Goal: Transaction & Acquisition: Obtain resource

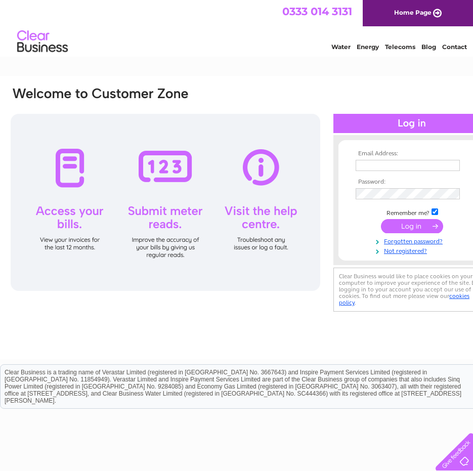
click at [379, 164] on input "text" at bounding box center [408, 165] width 104 height 11
type input "[EMAIL_ADDRESS][DOMAIN_NAME]"
click at [415, 226] on input "submit" at bounding box center [412, 227] width 62 height 14
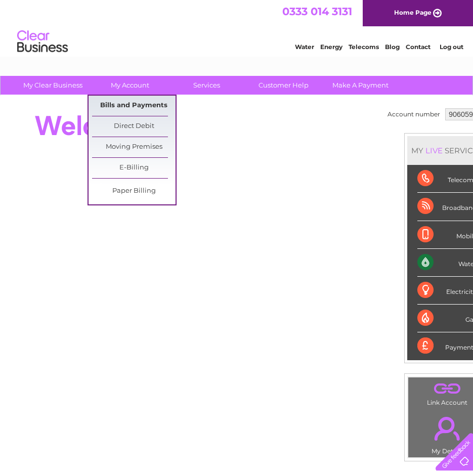
click at [136, 105] on link "Bills and Payments" at bounding box center [134, 106] width 84 height 20
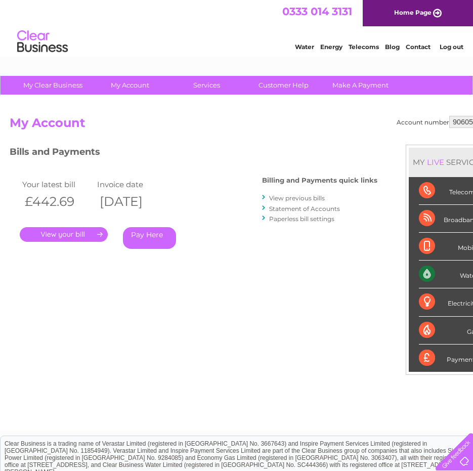
click at [92, 233] on link "." at bounding box center [64, 234] width 88 height 15
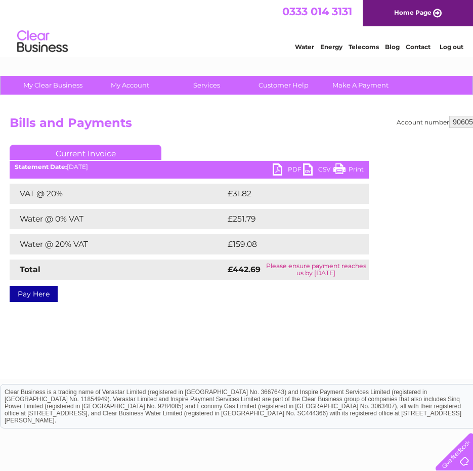
click at [277, 173] on link "PDF" at bounding box center [288, 171] width 30 height 15
click at [460, 121] on select "906059 968907 1115864" at bounding box center [471, 122] width 42 height 12
select select "968907"
click at [451, 116] on select "906059 968907 1115864" at bounding box center [471, 122] width 42 height 12
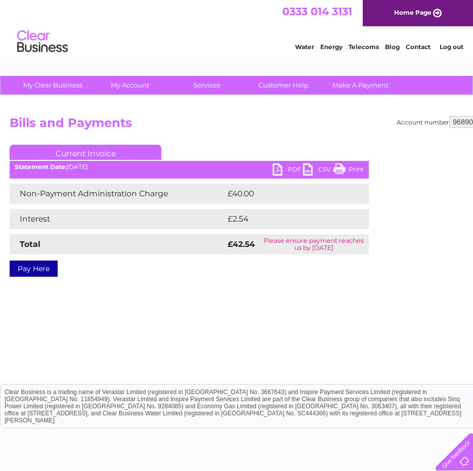
click at [279, 166] on link "PDF" at bounding box center [288, 171] width 30 height 15
click at [464, 121] on select "906059 968907 1115864" at bounding box center [471, 122] width 42 height 12
select select "1115864"
click at [451, 116] on select "906059 968907 1115864" at bounding box center [471, 122] width 42 height 12
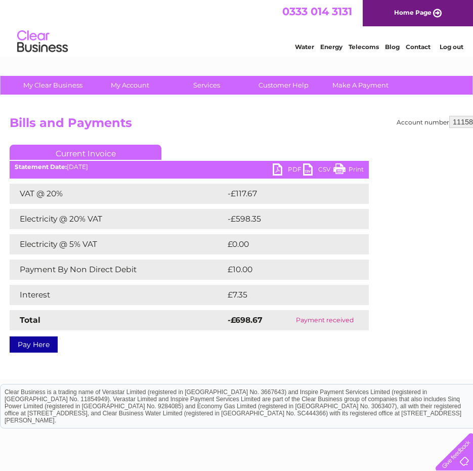
click at [446, 48] on link "Log out" at bounding box center [452, 47] width 24 height 8
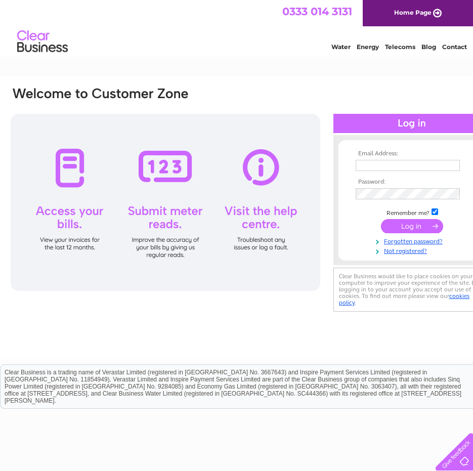
click at [409, 165] on input "text" at bounding box center [408, 165] width 104 height 11
type input "accounts@cornerstone.org.uk"
click at [420, 224] on input "submit" at bounding box center [412, 227] width 62 height 14
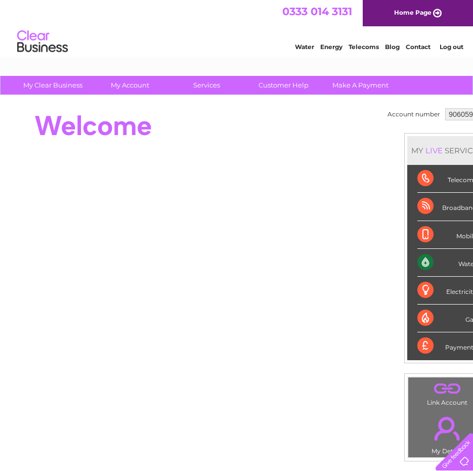
click at [453, 110] on select "906059 968907 1115864" at bounding box center [467, 114] width 42 height 12
select select "968907"
click at [446, 108] on select "906059 968907 1115864" at bounding box center [467, 114] width 42 height 12
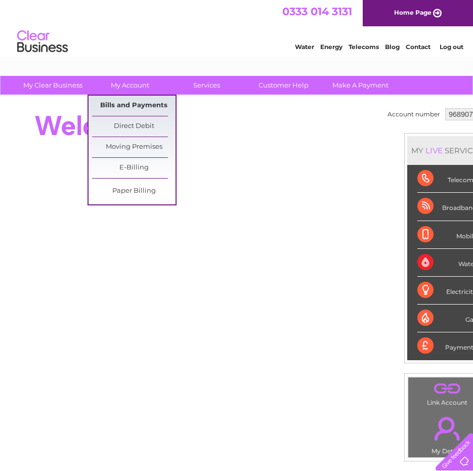
click at [133, 103] on link "Bills and Payments" at bounding box center [134, 106] width 84 height 20
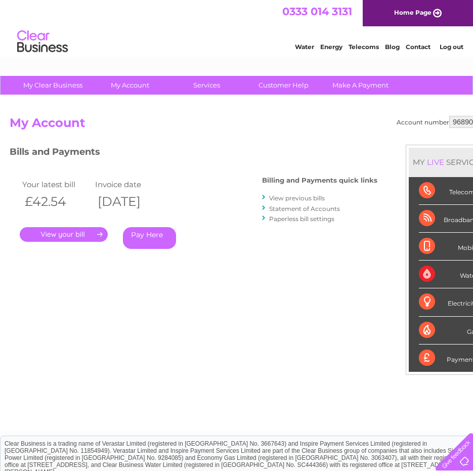
click at [462, 120] on select "906059 968907 1115864" at bounding box center [471, 122] width 42 height 12
click at [451, 116] on select "906059 968907 1115864" at bounding box center [471, 122] width 42 height 12
click at [81, 237] on link "." at bounding box center [64, 234] width 88 height 15
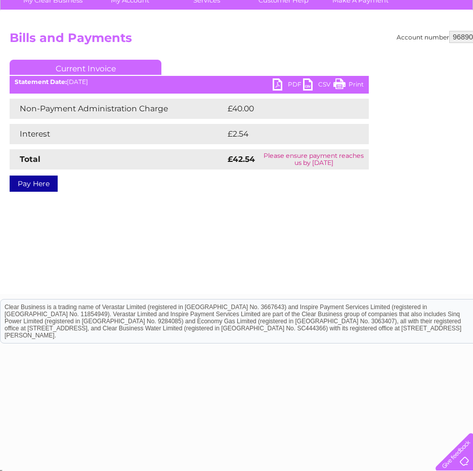
scroll to position [89, 0]
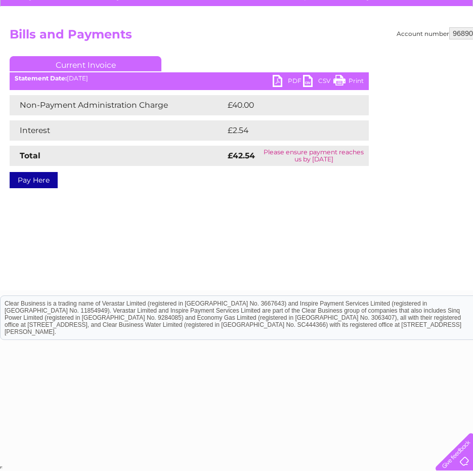
click at [287, 81] on link "PDF" at bounding box center [288, 82] width 30 height 15
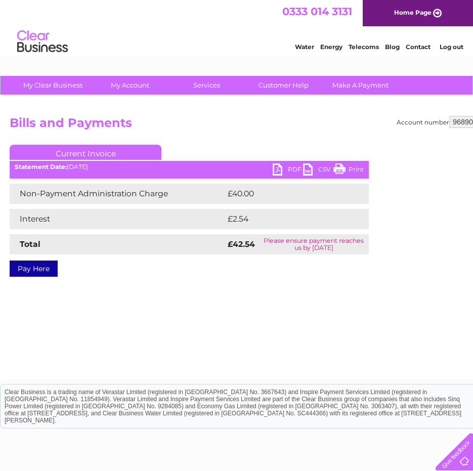
click at [454, 53] on div "Water Energy Telecoms Blog Contact Log out" at bounding box center [236, 42] width 473 height 33
click at [453, 47] on link "Log out" at bounding box center [452, 47] width 24 height 8
